Goal: Task Accomplishment & Management: Use online tool/utility

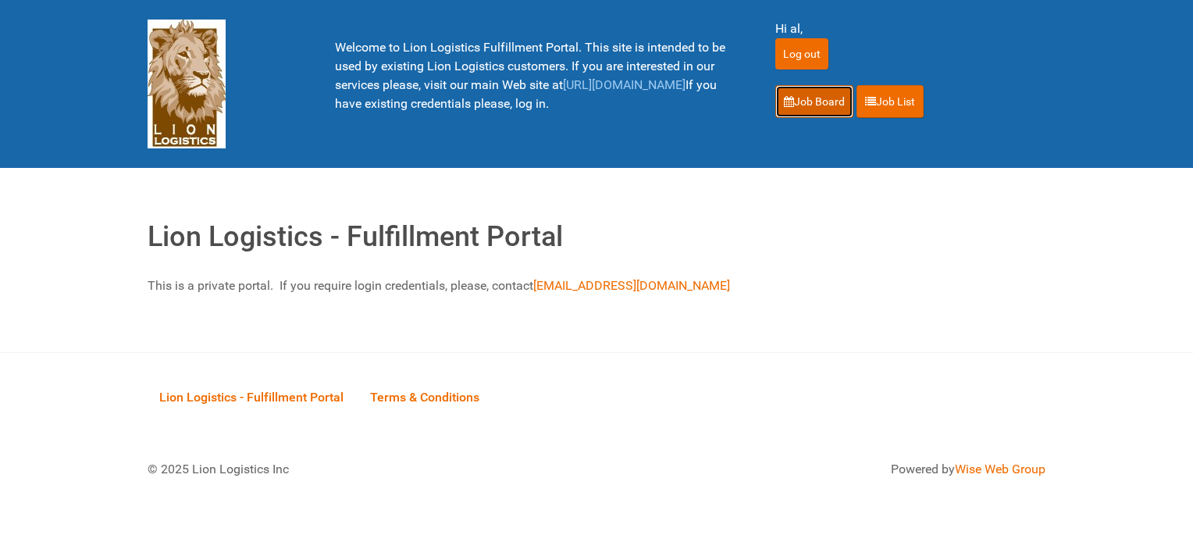
click at [817, 96] on link "Job Board" at bounding box center [814, 101] width 78 height 33
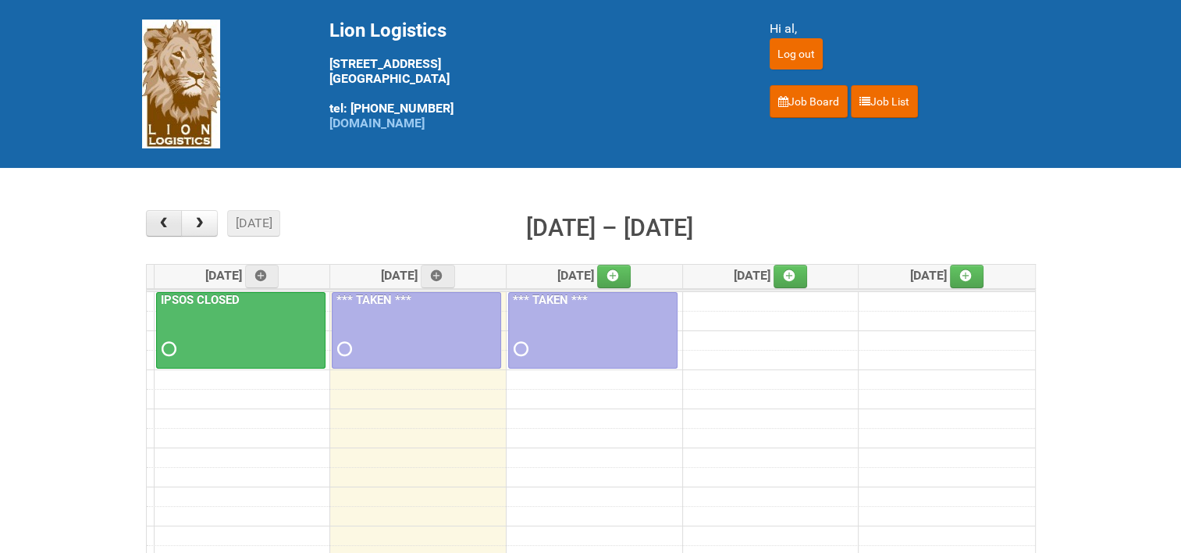
click at [164, 220] on span "button" at bounding box center [163, 223] width 15 height 12
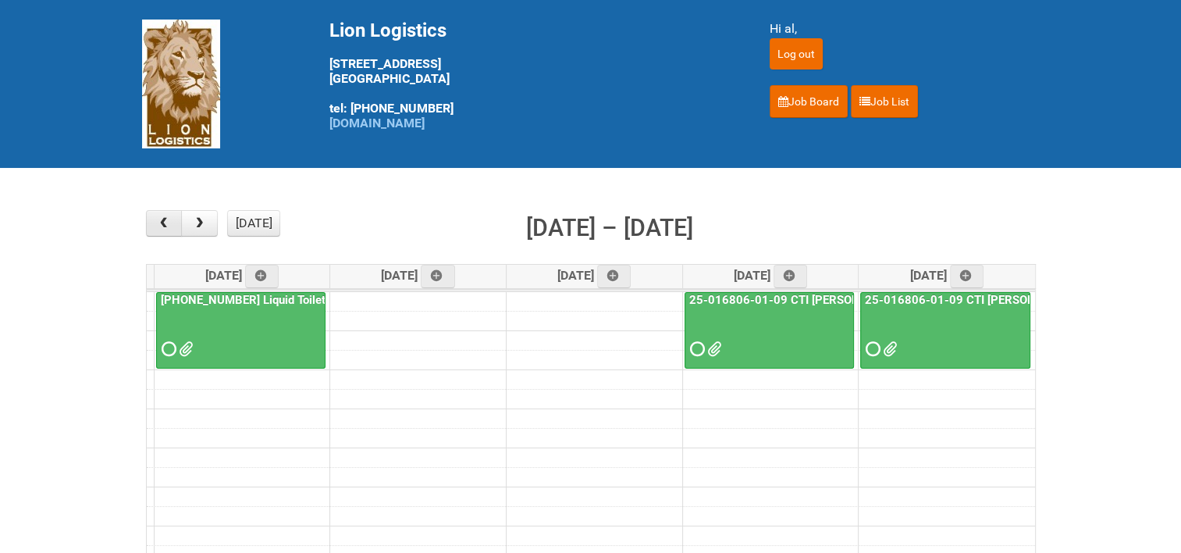
click at [164, 220] on span "button" at bounding box center [163, 223] width 15 height 12
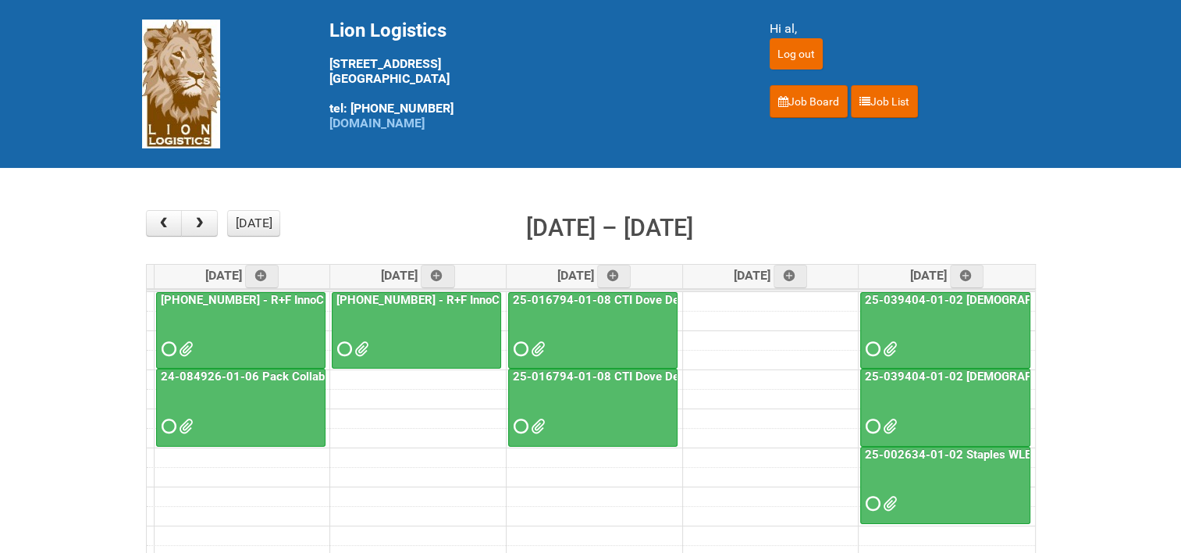
click at [564, 294] on link "25-016794-01-08 CTI Dove Deep Moisture" at bounding box center [627, 300] width 234 height 14
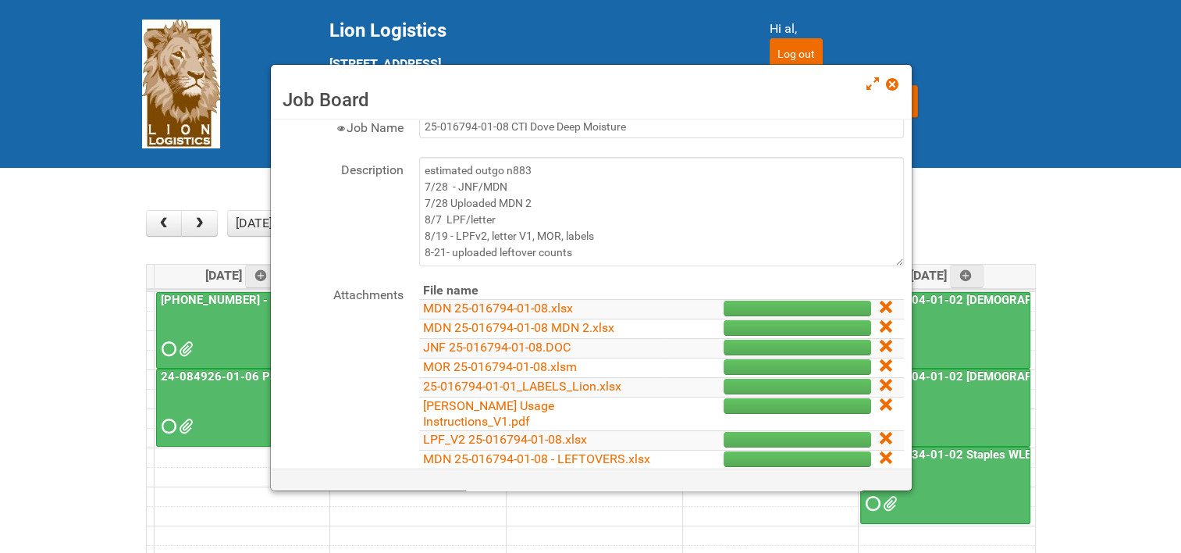
scroll to position [78, 0]
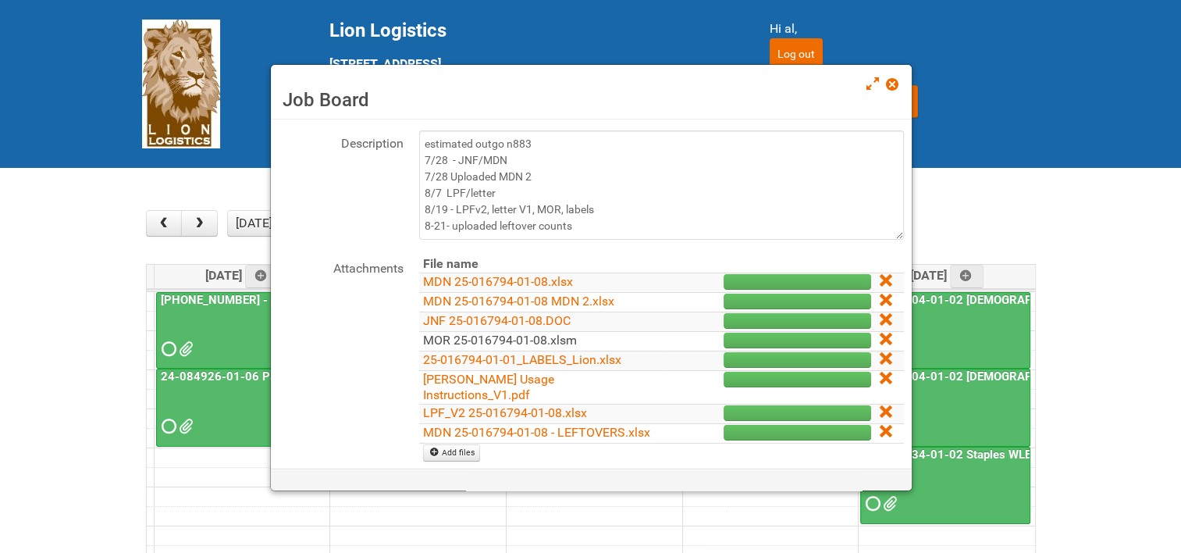
click at [541, 334] on link "MOR 25-016794-01-08.xlsm" at bounding box center [500, 340] width 154 height 15
click at [894, 84] on span at bounding box center [891, 84] width 11 height 11
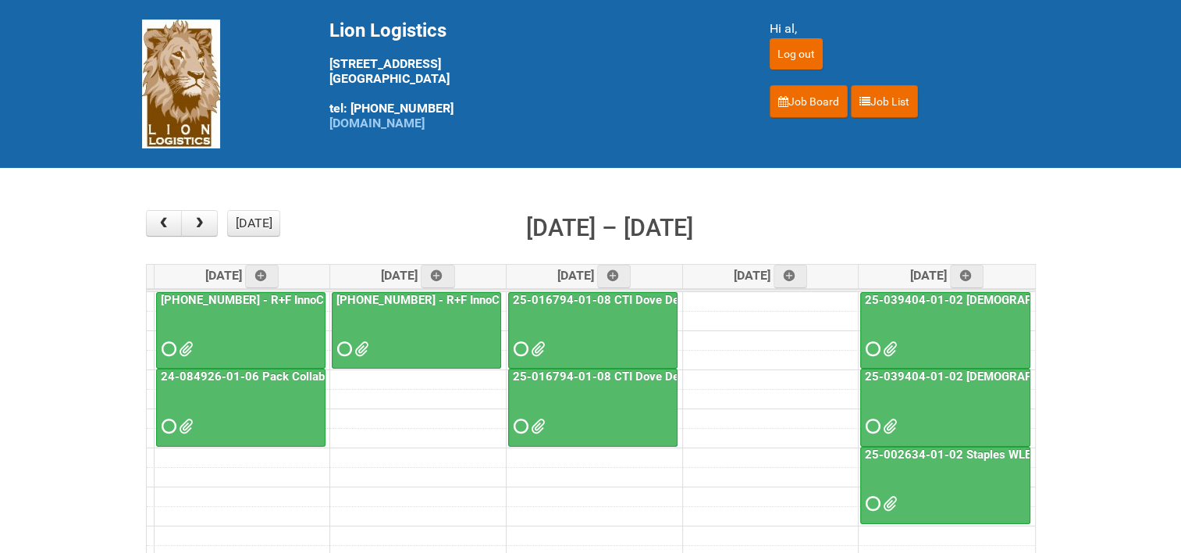
click at [648, 373] on link "25-016794-01-08 CTI Dove Deep Moisture - Photos slot" at bounding box center [662, 376] width 304 height 14
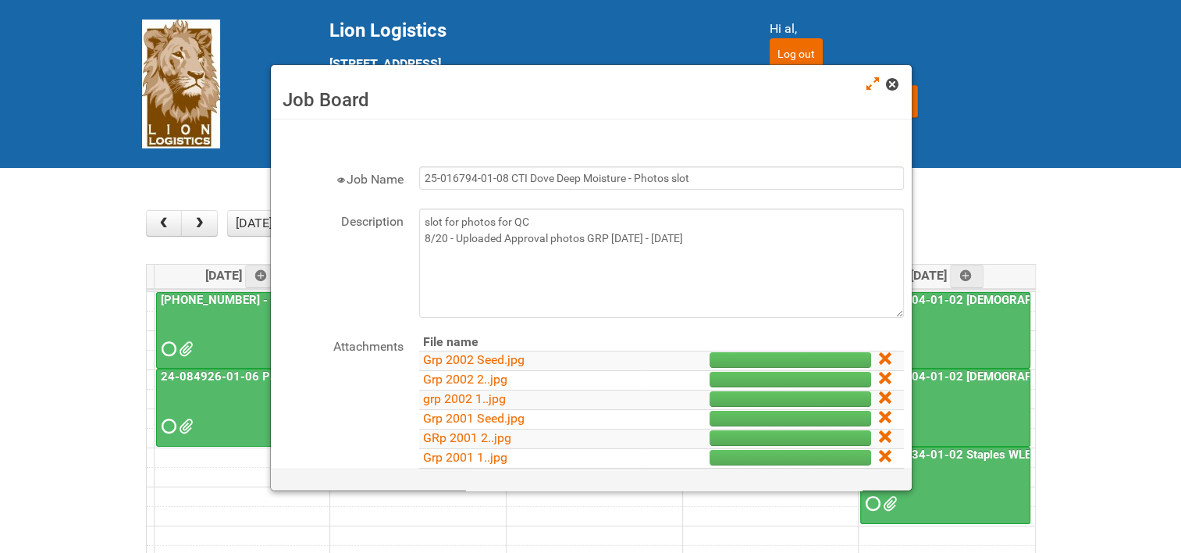
click at [899, 86] on link at bounding box center [893, 86] width 14 height 19
